Goal: Task Accomplishment & Management: Manage account settings

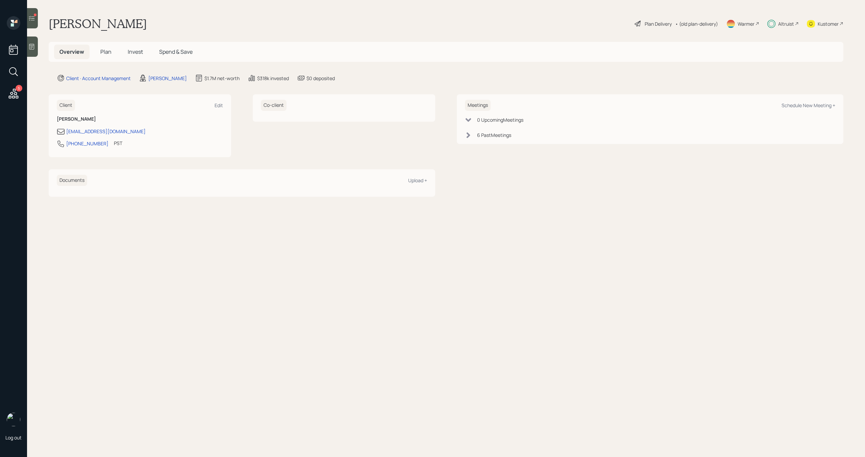
click at [29, 21] on icon at bounding box center [31, 18] width 7 height 7
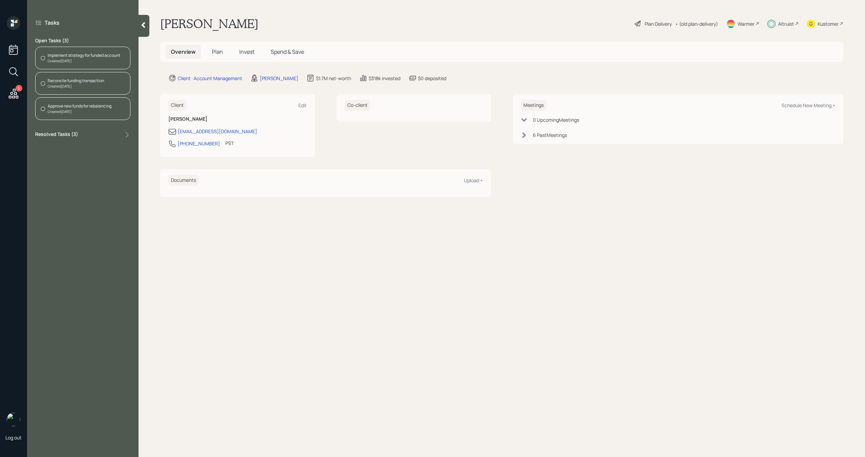
click at [94, 85] on div "Created [DATE]" at bounding box center [76, 86] width 56 height 5
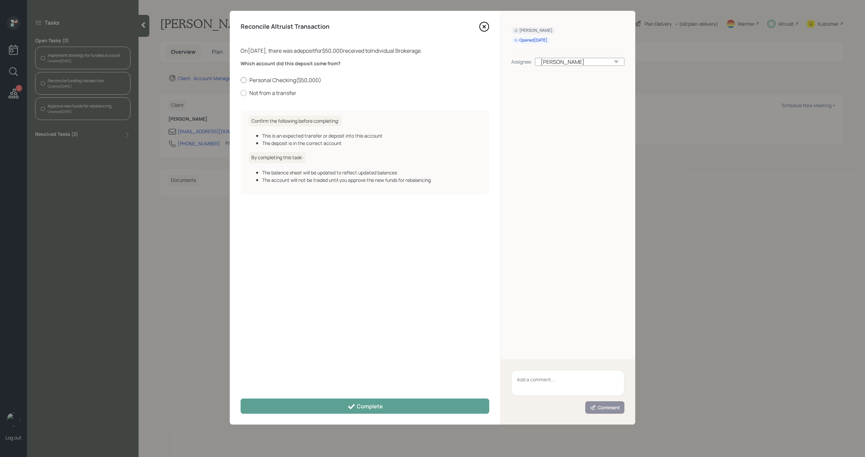
click at [276, 80] on label "Personal Checking ( $50,000 )" at bounding box center [365, 79] width 249 height 7
click at [241, 80] on input "Personal Checking ( $50,000 )" at bounding box center [240, 80] width 0 height 0
radio input "true"
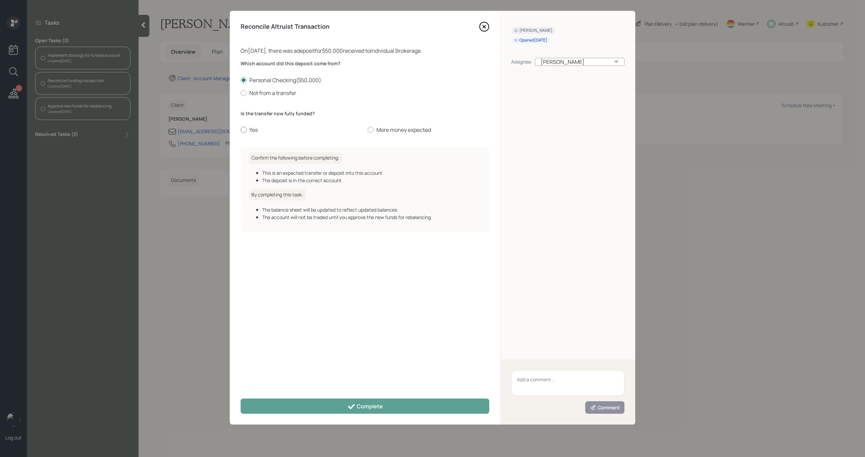
click at [253, 132] on label "Yes" at bounding box center [302, 129] width 122 height 7
click at [241, 130] on input "Yes" at bounding box center [240, 130] width 0 height 0
radio input "true"
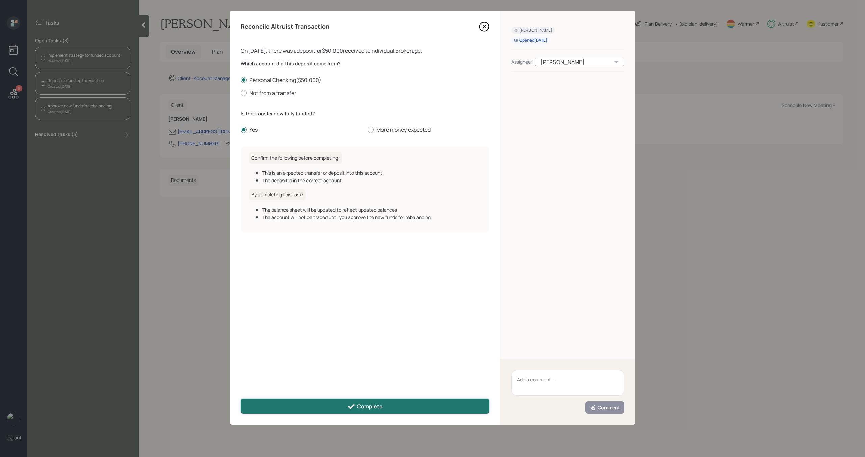
click at [381, 411] on button "Complete" at bounding box center [365, 406] width 249 height 15
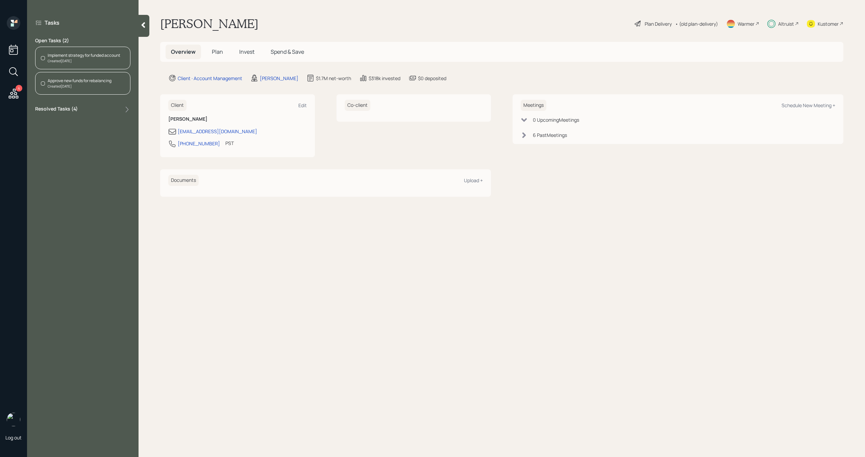
click at [102, 64] on div "Implement strategy for funded account Created [DATE]" at bounding box center [82, 58] width 95 height 23
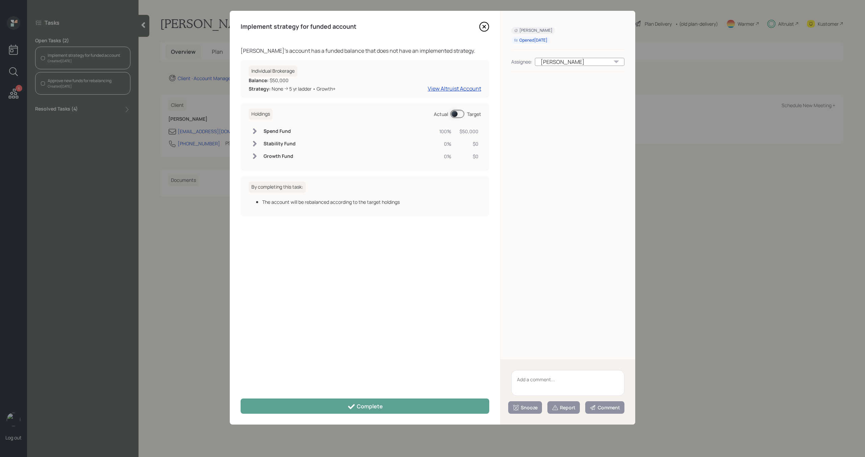
click at [484, 28] on icon at bounding box center [484, 27] width 10 height 10
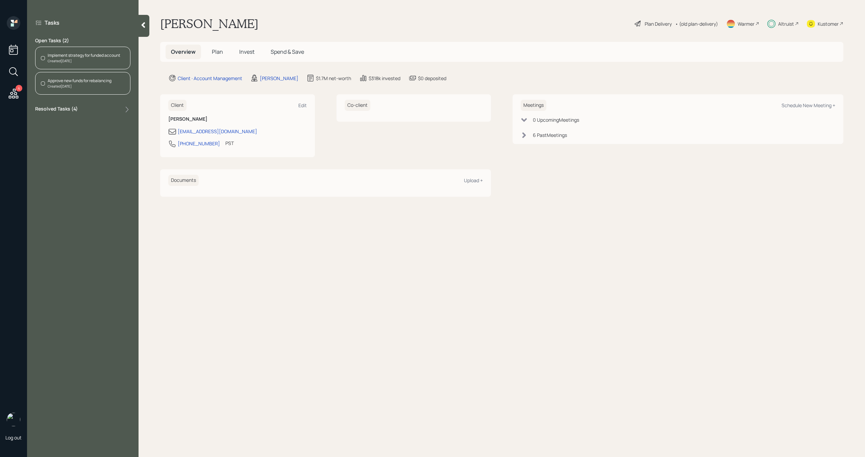
click at [244, 53] on span "Invest" at bounding box center [246, 51] width 15 height 7
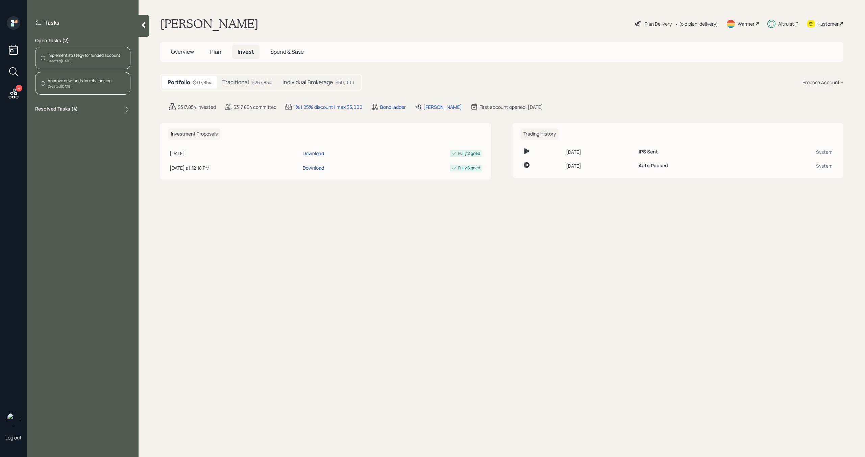
click at [318, 80] on h5 "Individual Brokerage" at bounding box center [308, 82] width 50 height 6
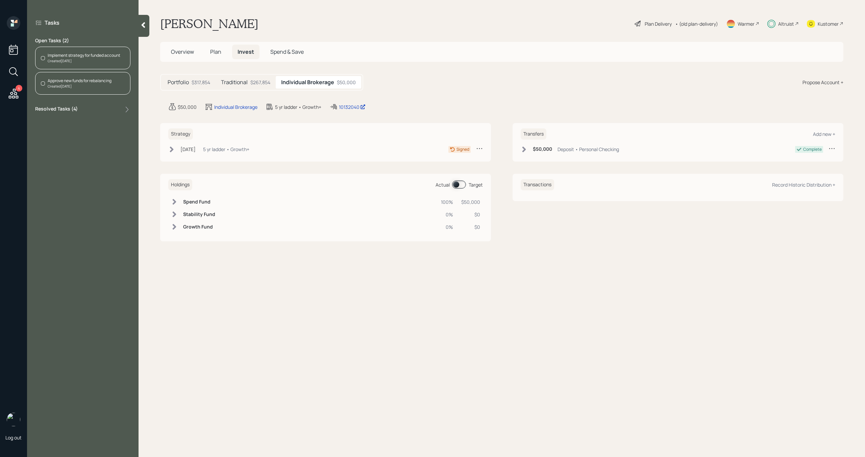
click at [191, 153] on div "[DATE] [DATE] 3:11 PM EDT 5 yr ladder • Growth+" at bounding box center [208, 149] width 81 height 8
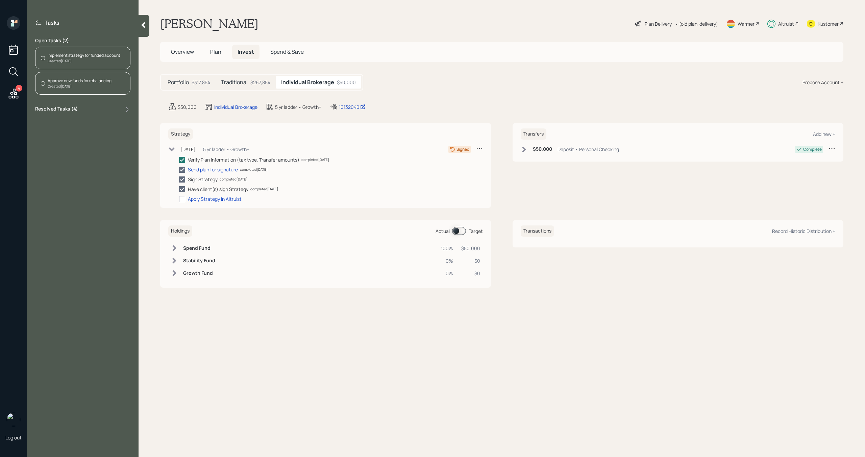
click at [107, 60] on div "Created [DATE]" at bounding box center [84, 60] width 73 height 5
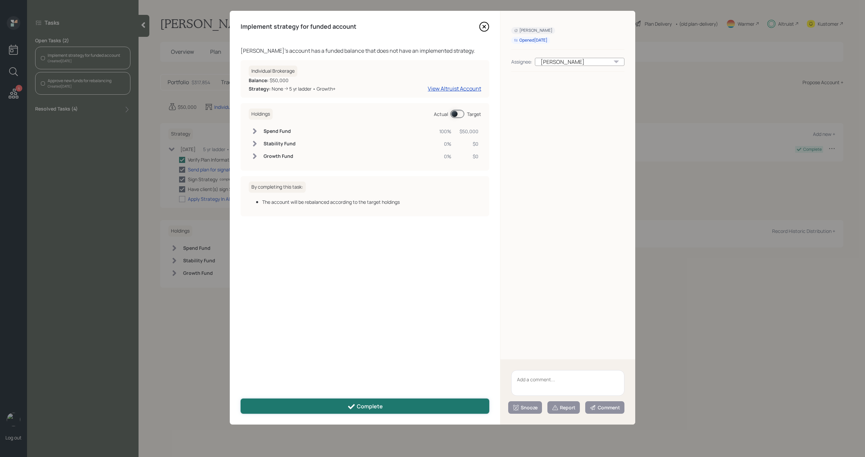
click at [392, 409] on button "Complete" at bounding box center [365, 406] width 249 height 15
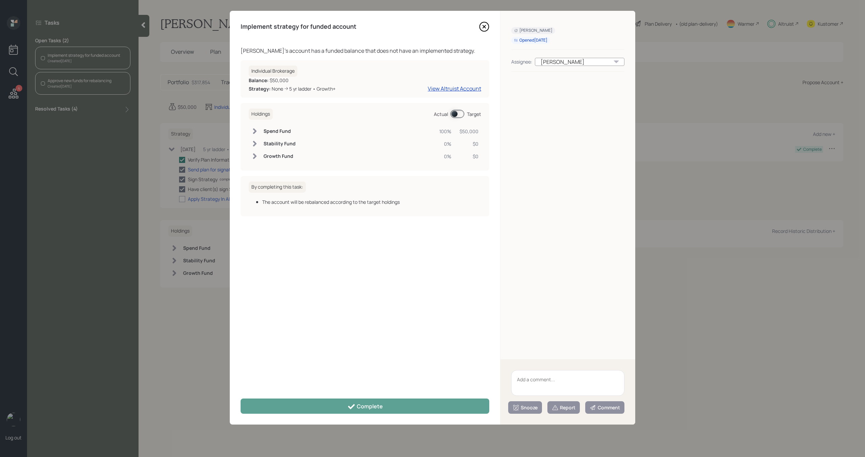
checkbox input "true"
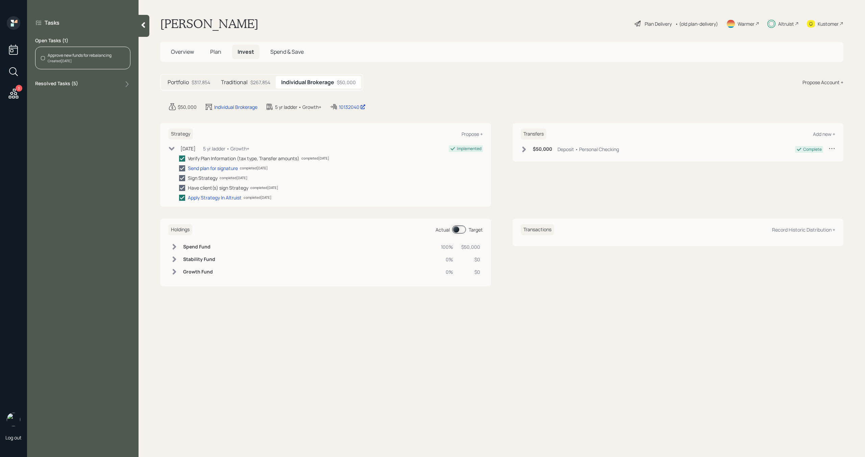
click at [100, 66] on div "Approve new funds for rebalancing Created [DATE]" at bounding box center [82, 58] width 95 height 23
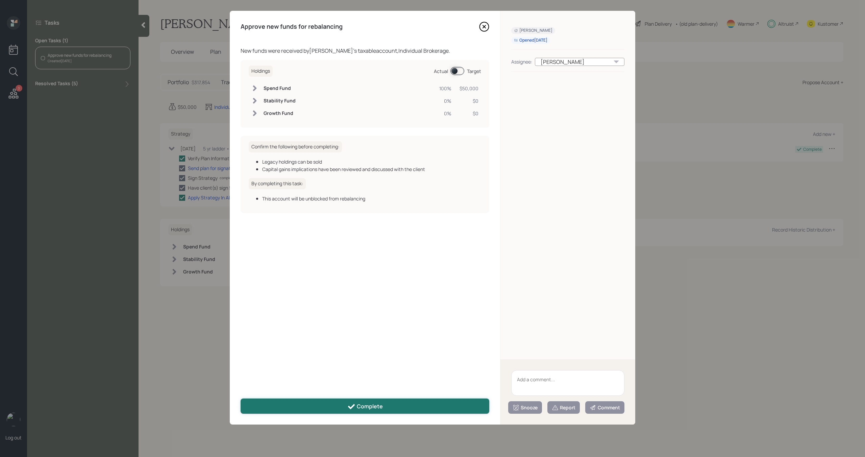
click at [367, 407] on div "Complete" at bounding box center [364, 407] width 35 height 8
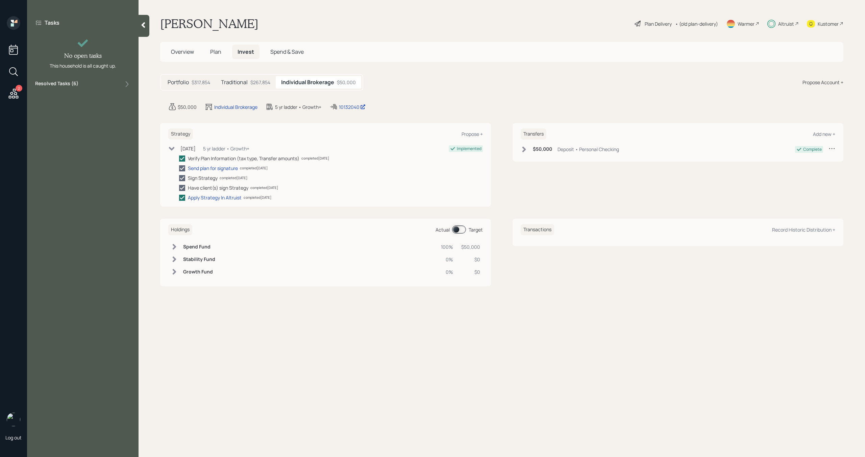
click at [13, 90] on icon at bounding box center [14, 94] width 10 height 10
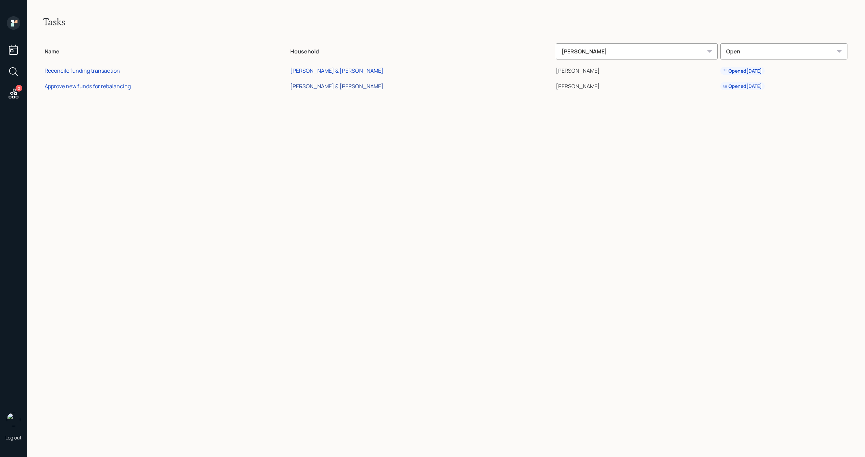
click at [371, 86] on div "[PERSON_NAME] & [PERSON_NAME]" at bounding box center [336, 85] width 93 height 7
